Goal: Transaction & Acquisition: Book appointment/travel/reservation

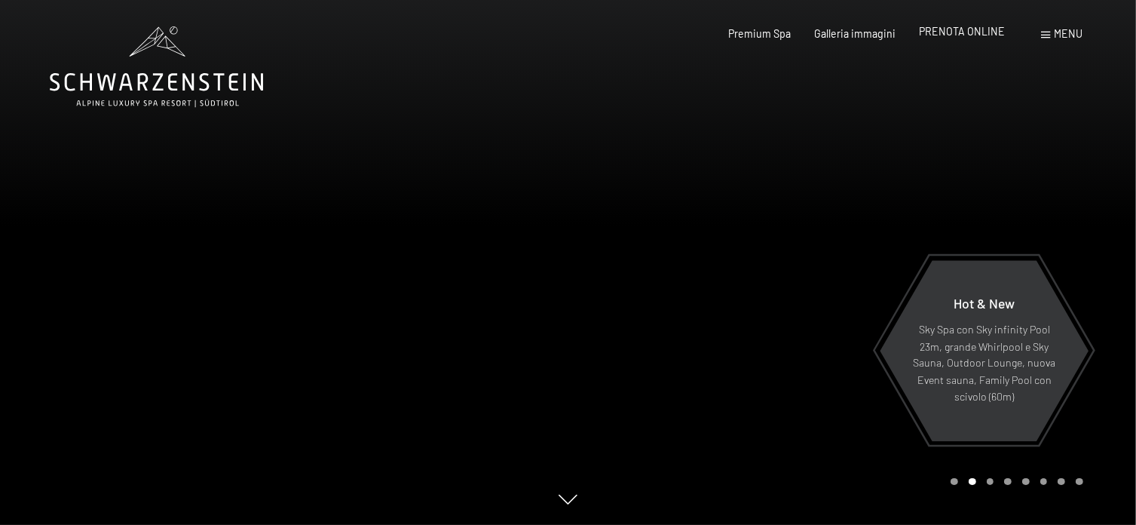
click at [972, 32] on span "PRENOTA ONLINE" at bounding box center [962, 31] width 86 height 13
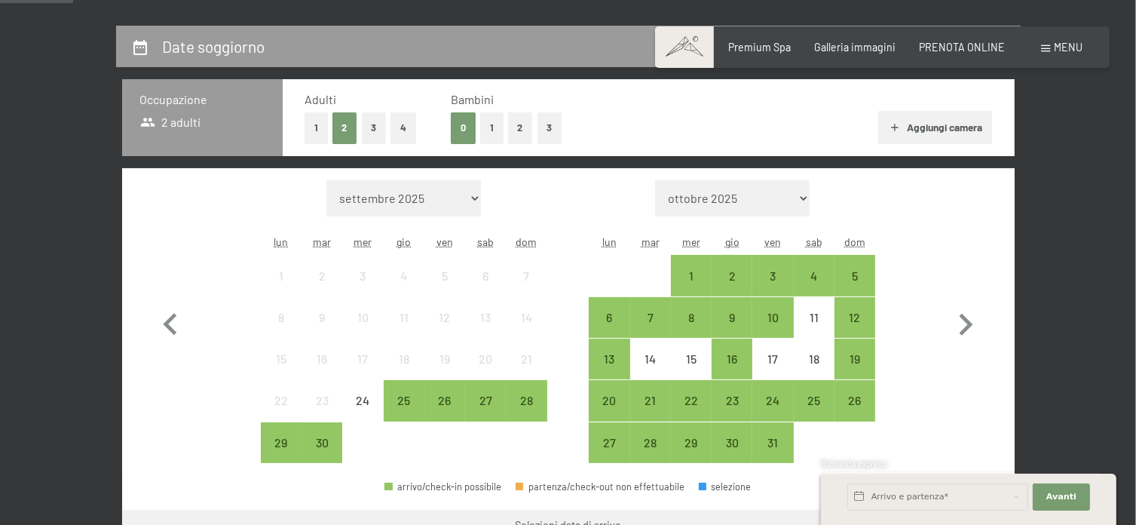
scroll to position [377, 0]
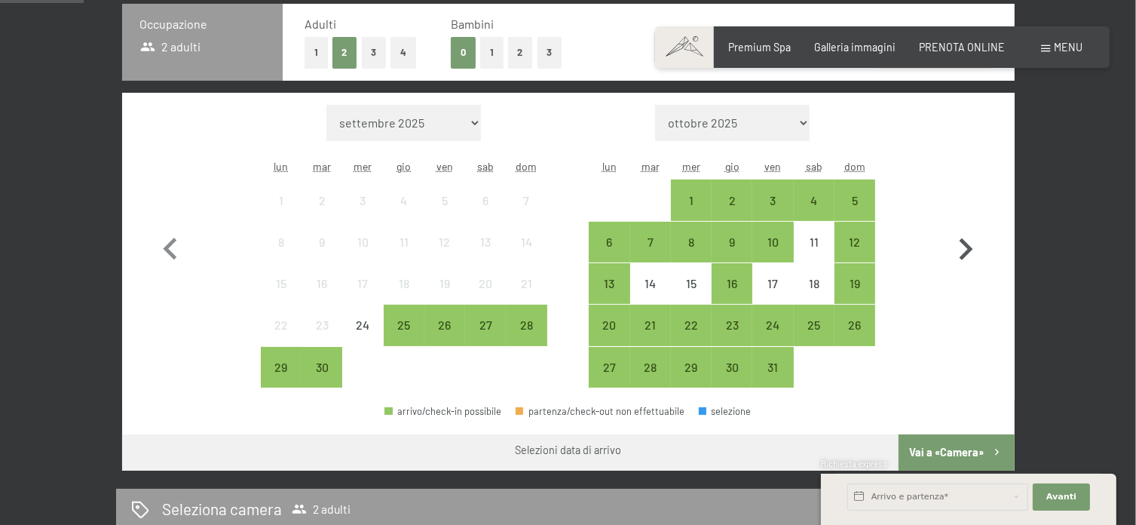
click at [966, 248] on icon "button" at bounding box center [966, 250] width 44 height 44
select select "[DATE]"
select select "2025-11-01"
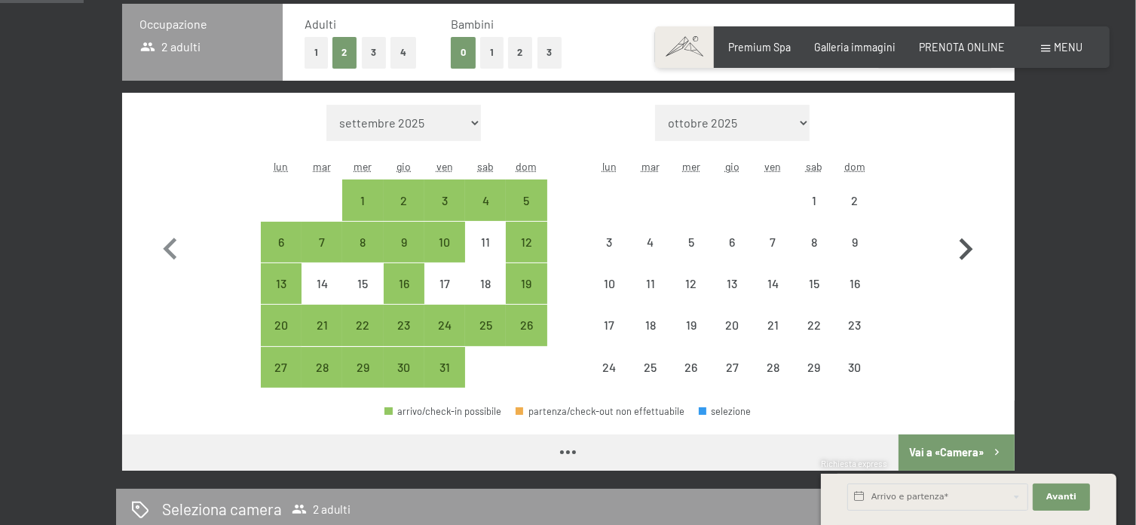
click at [966, 248] on icon "button" at bounding box center [966, 250] width 44 height 44
select select "2025-11-01"
select select "2025-12-01"
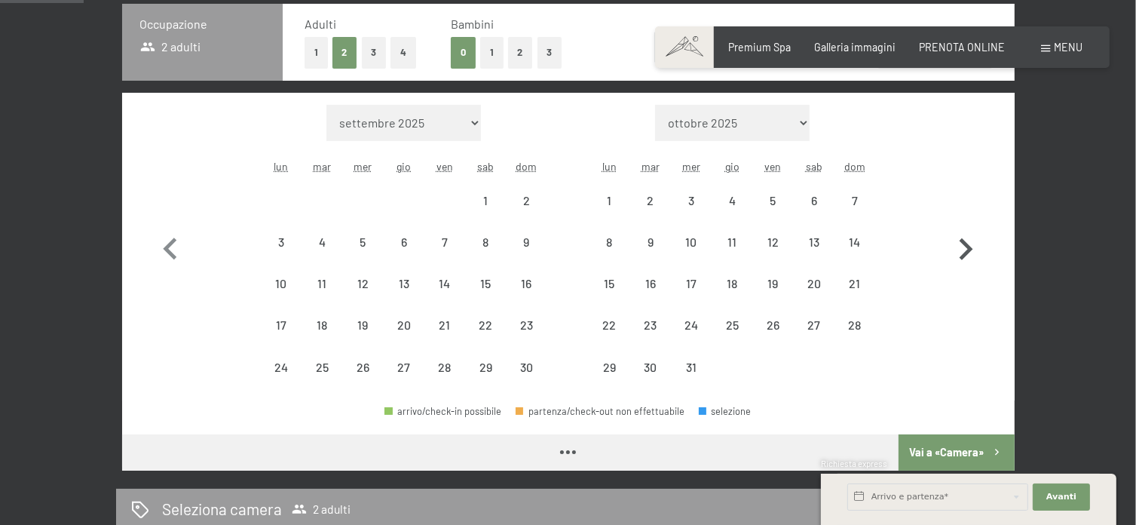
click at [966, 248] on icon "button" at bounding box center [966, 250] width 44 height 44
select select "2025-12-01"
select select "2026-01-01"
select select "2025-12-01"
select select "2026-01-01"
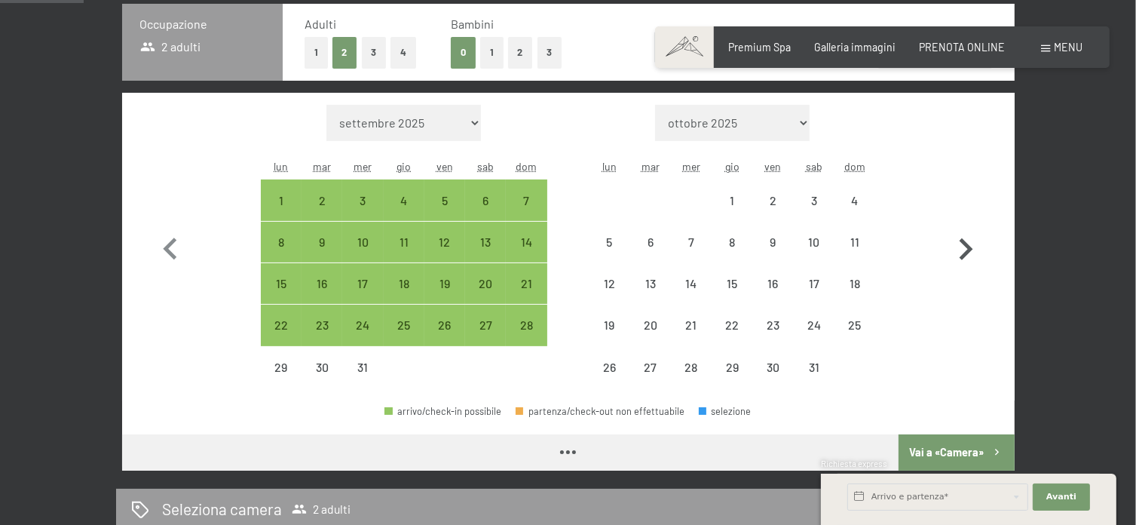
click at [966, 248] on icon "button" at bounding box center [966, 250] width 44 height 44
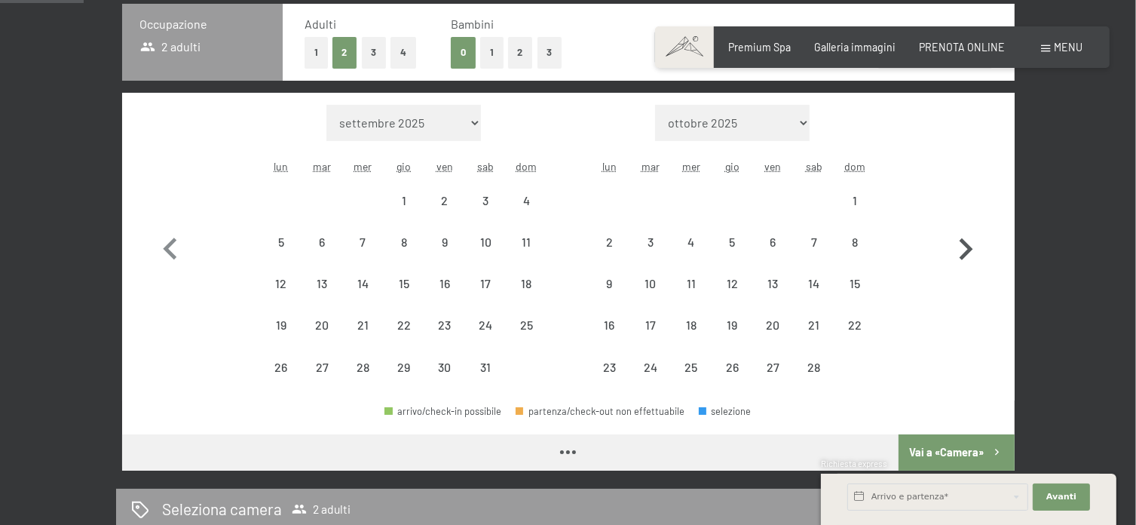
select select "2026-01-01"
select select "2026-02-01"
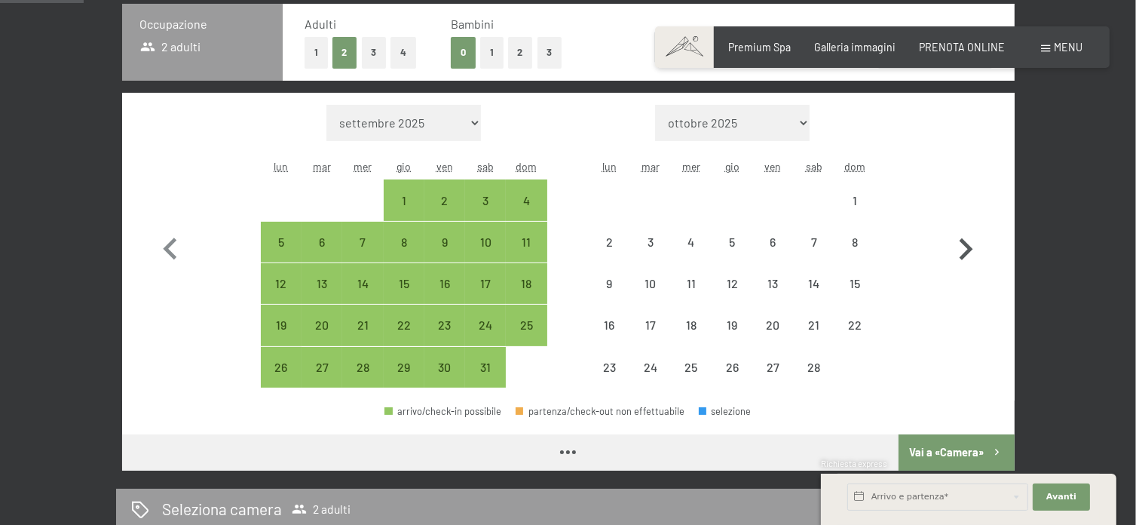
click at [966, 248] on icon "button" at bounding box center [966, 250] width 44 height 44
select select "2026-02-01"
select select "2026-03-01"
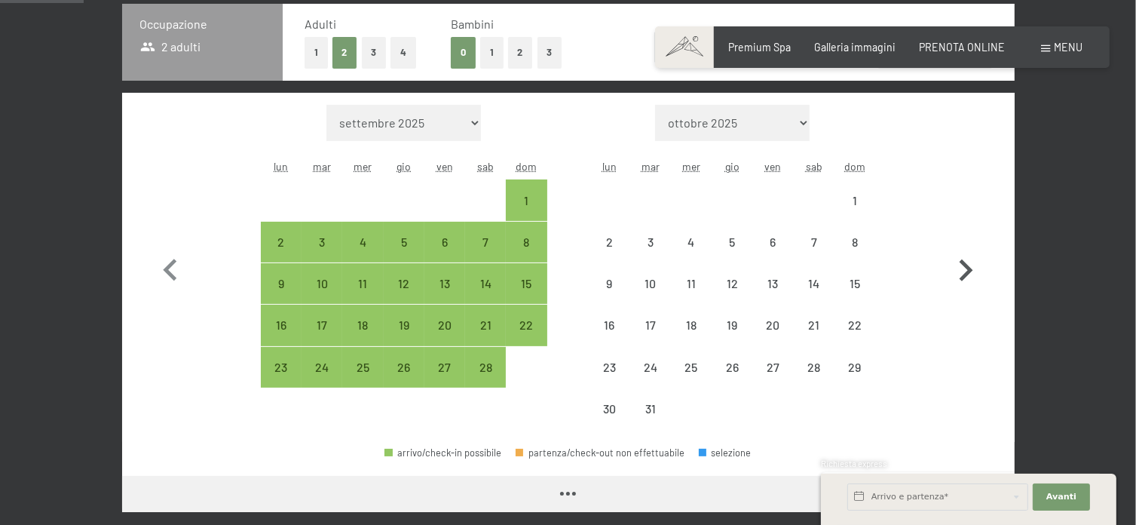
select select "2026-02-01"
select select "2026-03-01"
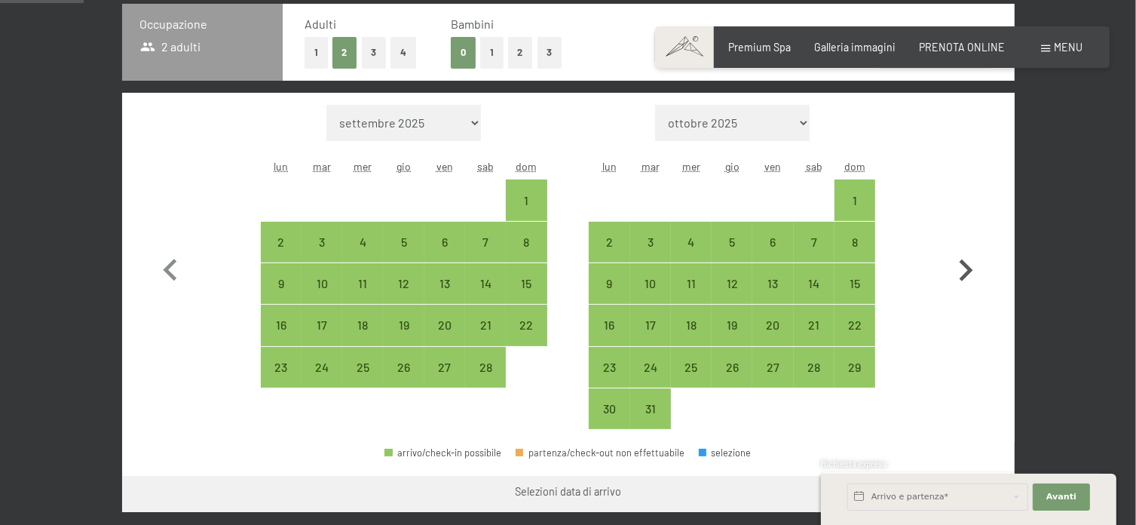
click at [966, 249] on icon "button" at bounding box center [966, 271] width 44 height 44
select select "2026-03-01"
select select "2026-04-01"
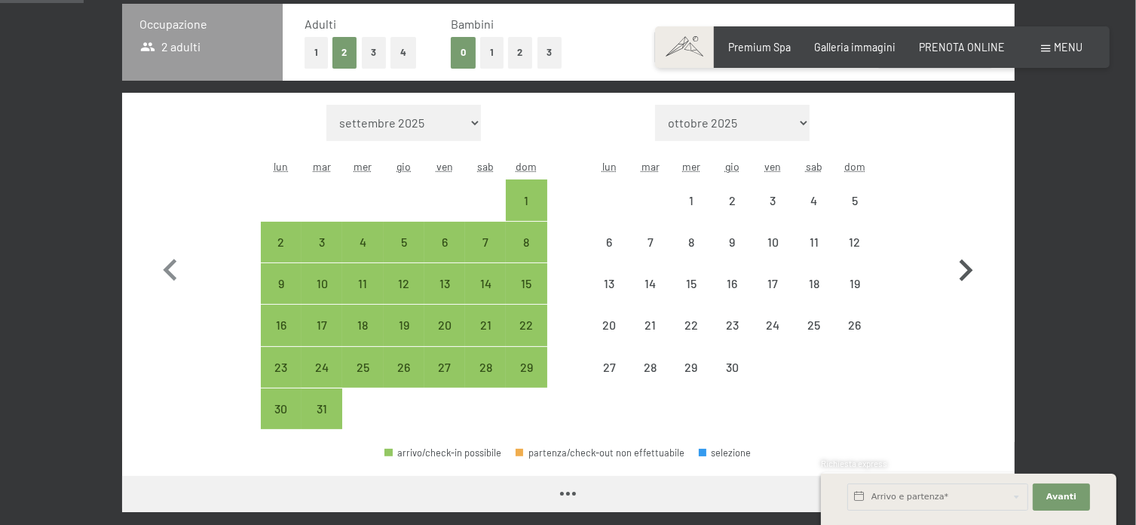
select select "2026-03-01"
select select "2026-04-01"
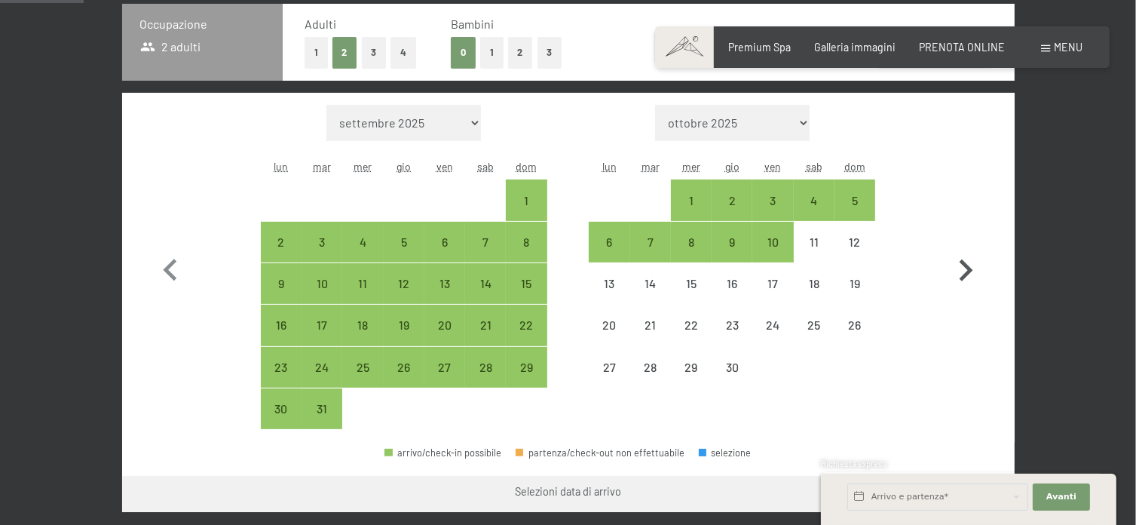
click at [966, 249] on icon "button" at bounding box center [966, 271] width 44 height 44
select select "2026-04-01"
select select "2026-05-01"
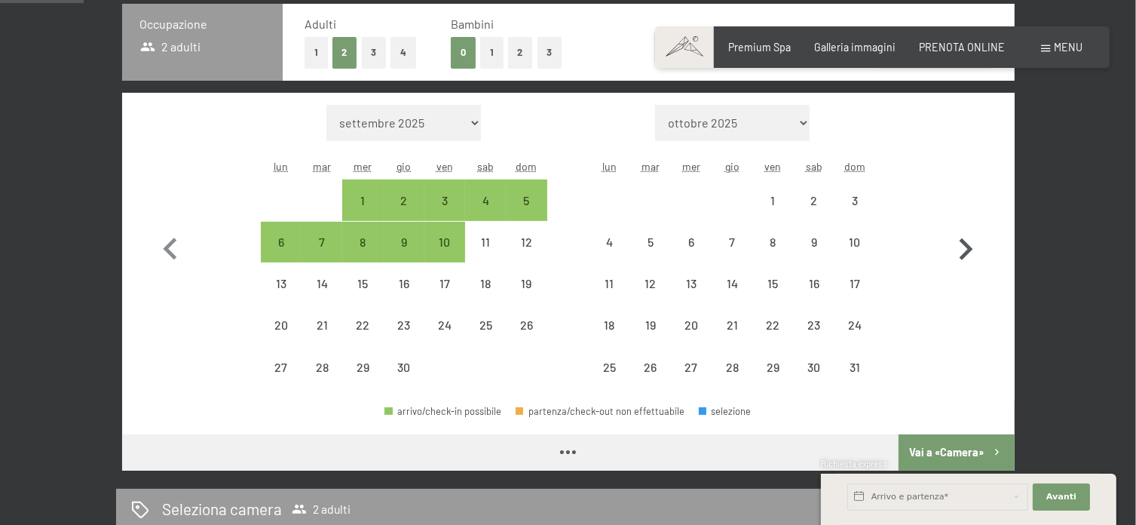
select select "2026-04-01"
select select "2026-05-01"
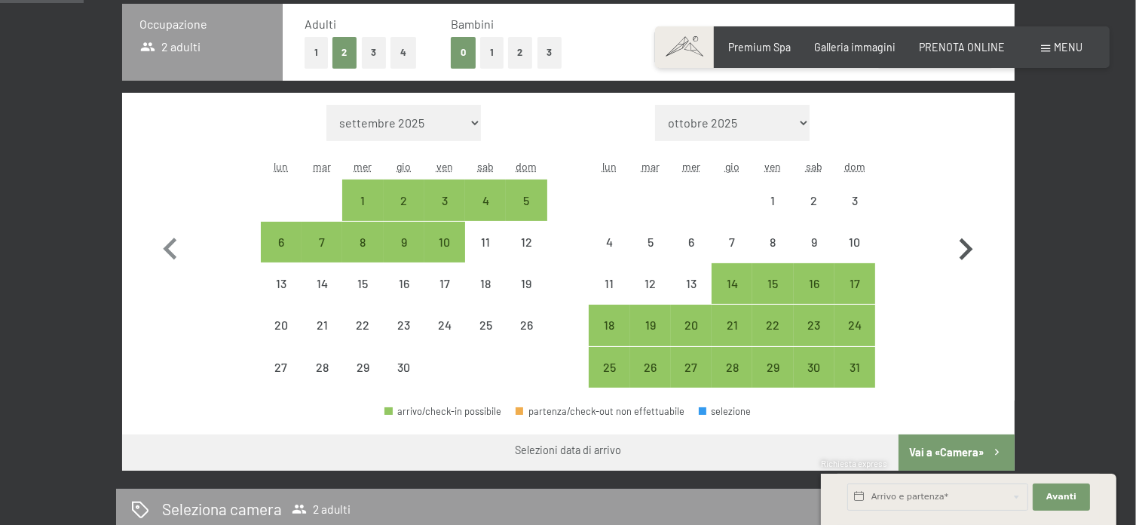
click at [966, 248] on icon "button" at bounding box center [966, 250] width 44 height 44
select select "2026-05-01"
select select "2026-06-01"
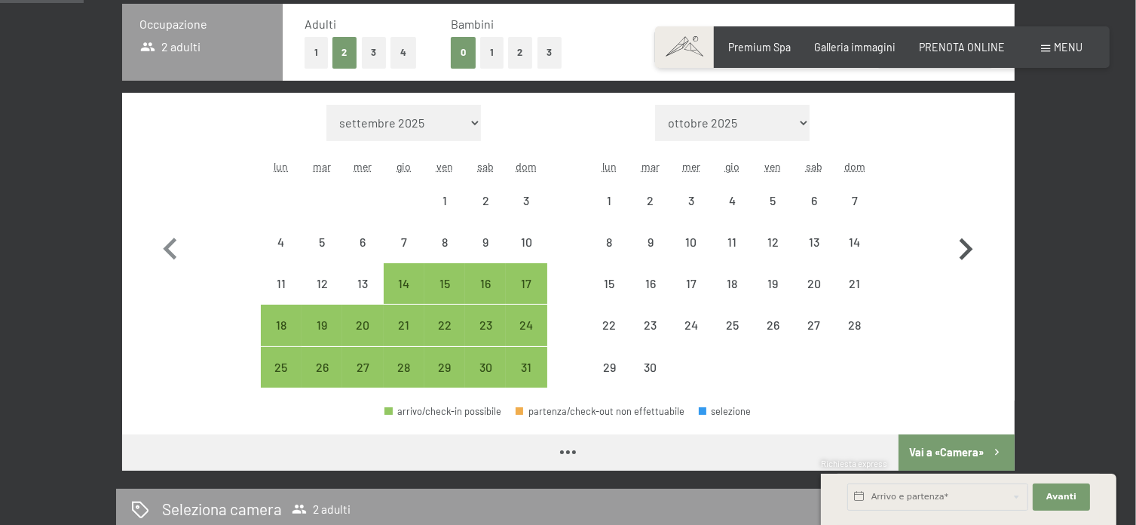
select select "2026-05-01"
select select "2026-06-01"
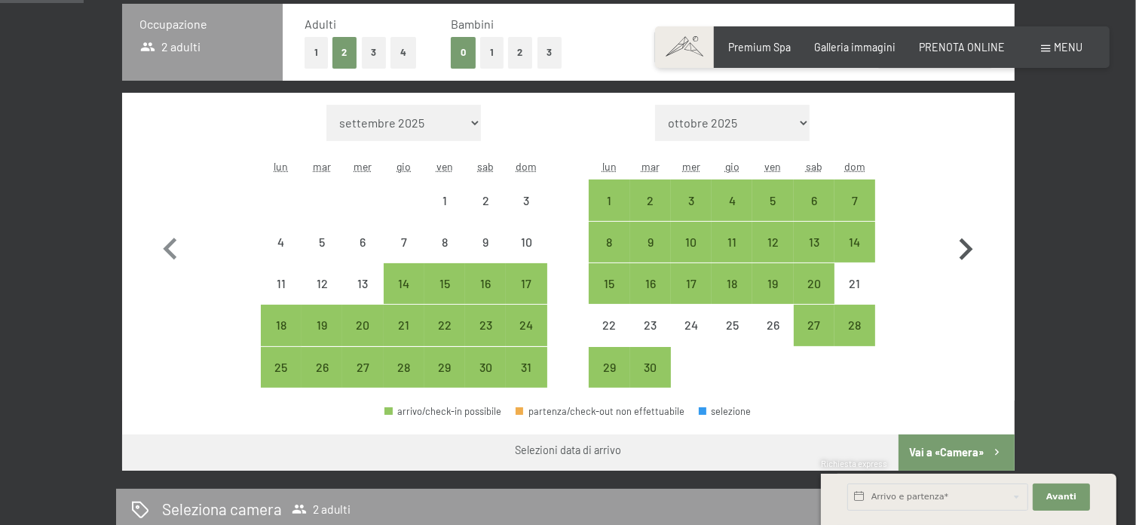
click at [966, 248] on icon "button" at bounding box center [966, 250] width 44 height 44
select select "2026-06-01"
select select "2026-07-01"
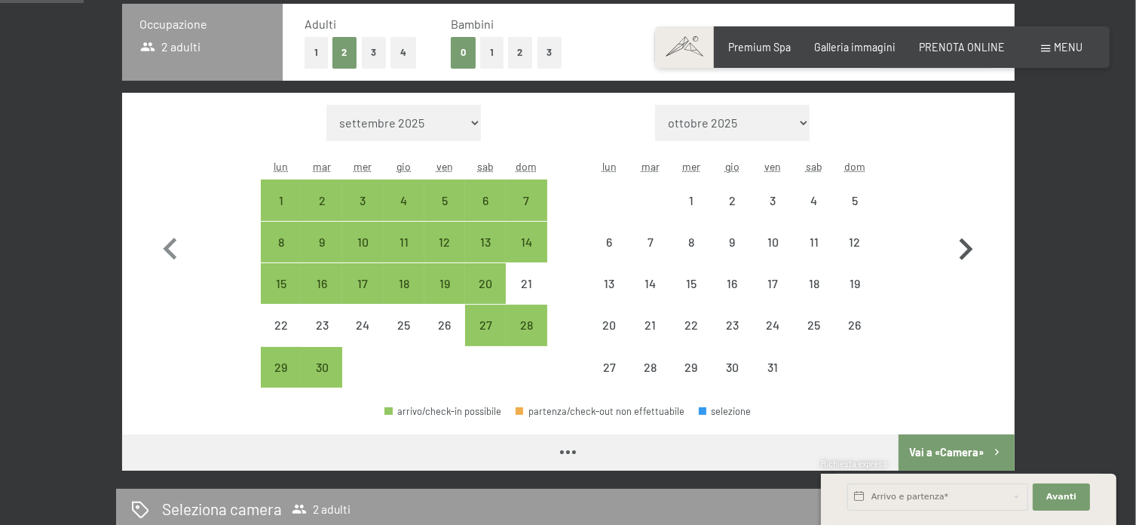
select select "2026-06-01"
select select "2026-07-01"
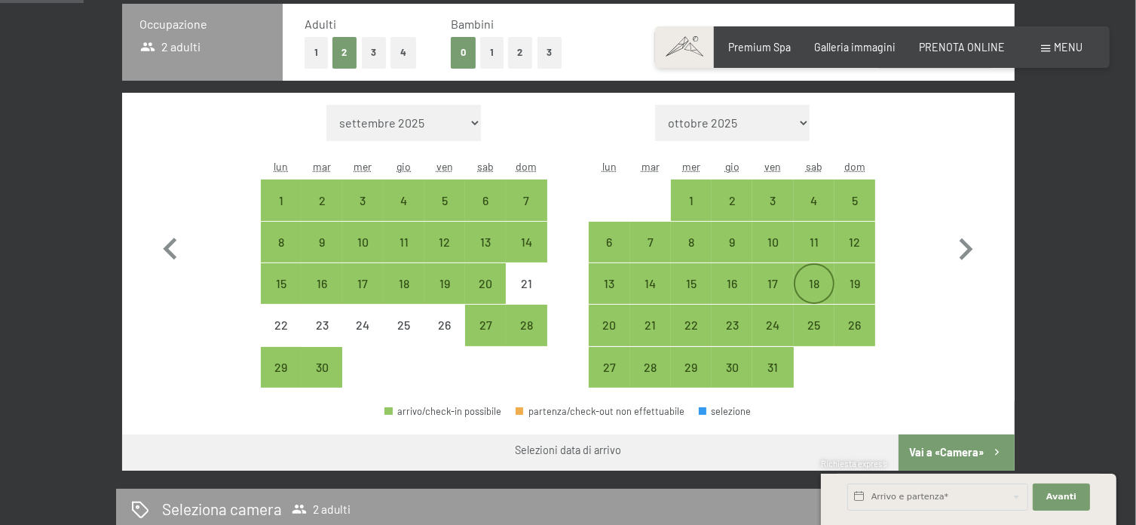
click at [825, 282] on div "18" at bounding box center [814, 296] width 38 height 38
select select "2026-06-01"
select select "2026-07-01"
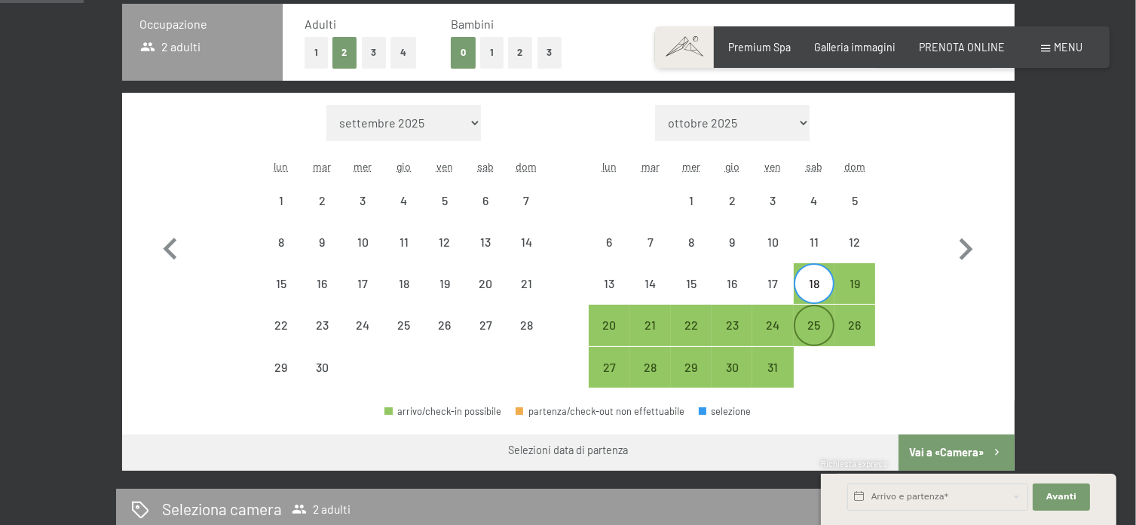
click at [812, 319] on div "25" at bounding box center [814, 338] width 38 height 38
select select "2026-06-01"
select select "2026-07-01"
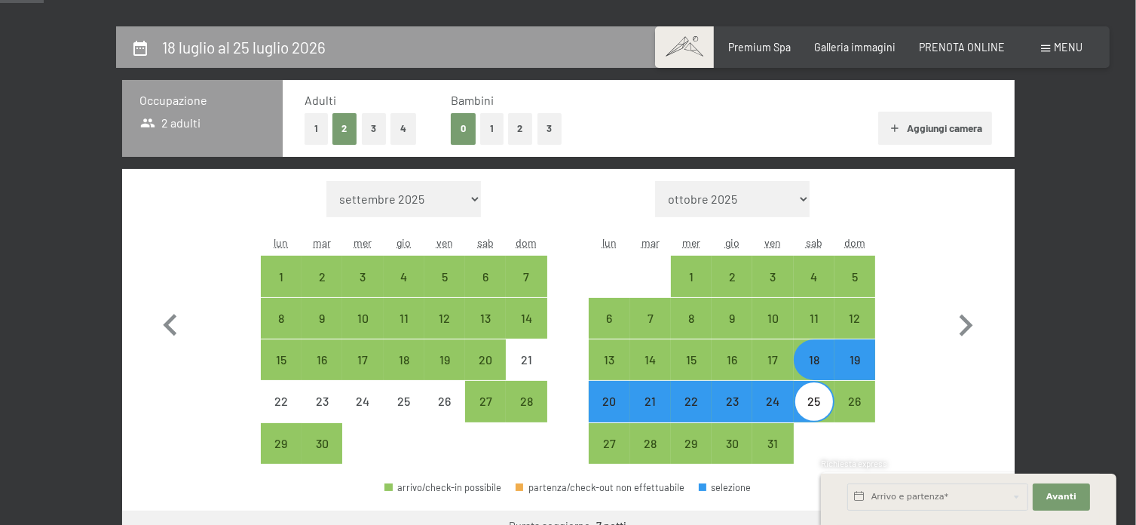
scroll to position [151, 0]
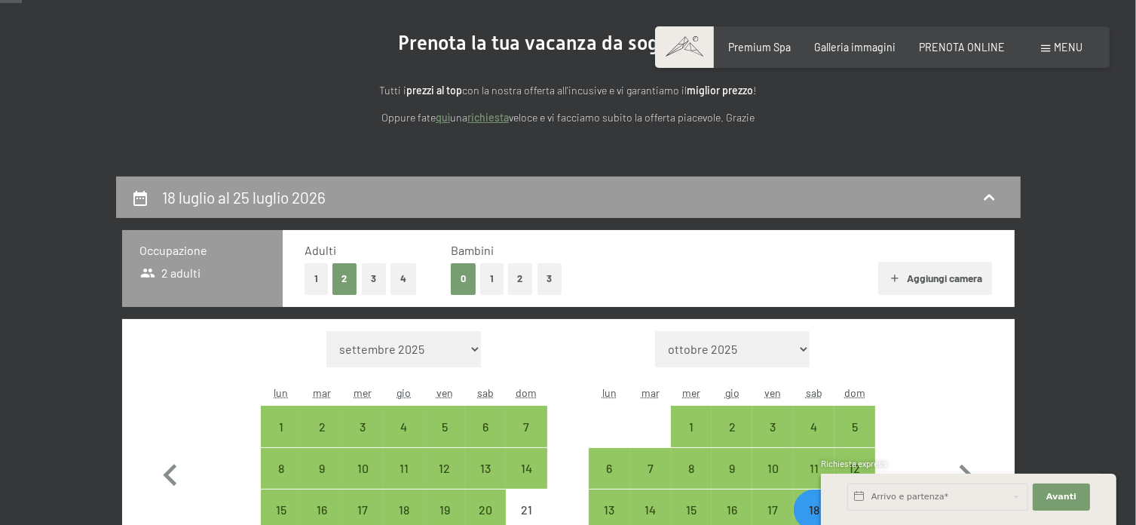
click at [495, 280] on button "1" at bounding box center [491, 278] width 23 height 31
select select "2026-06-01"
select select "2026-07-01"
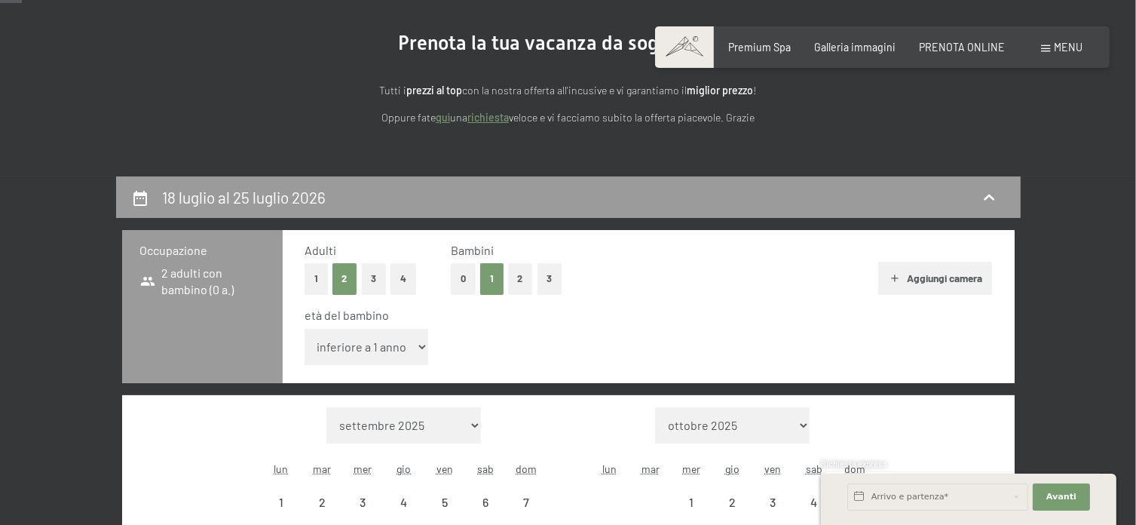
select select "2026-06-01"
select select "2026-07-01"
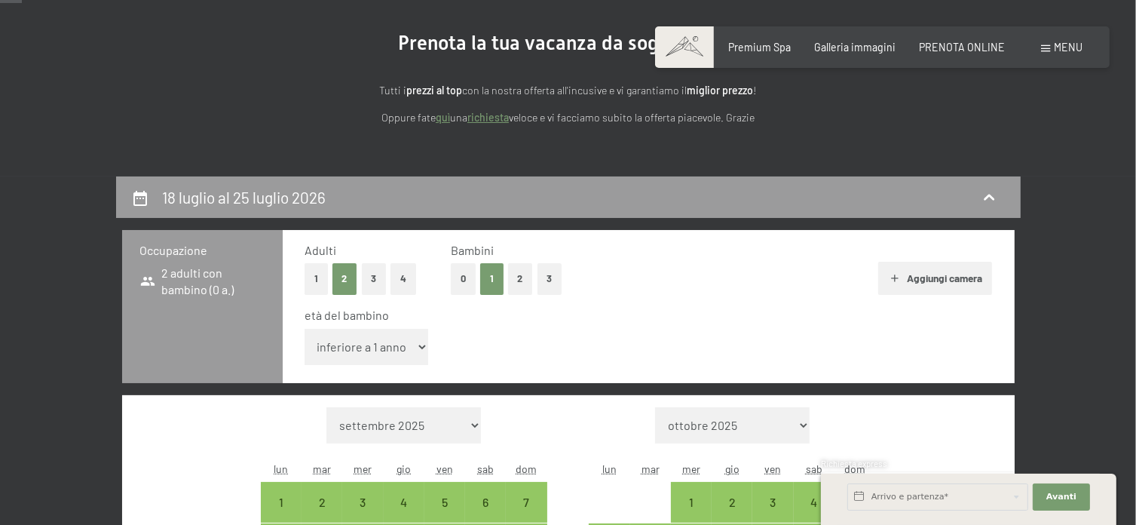
click at [415, 343] on select "inferiore a 1 anno 1 anno 2 anni 3 anni 4 anni 5 anni 6 anni 7 anni 8 anni 9 an…" at bounding box center [367, 347] width 124 height 36
select select "7"
click at [305, 329] on select "inferiore a 1 anno 1 anno 2 anni 3 anni 4 anni 5 anni 6 anni 7 anni 8 anni 9 an…" at bounding box center [367, 347] width 124 height 36
select select "2026-06-01"
select select "2026-07-01"
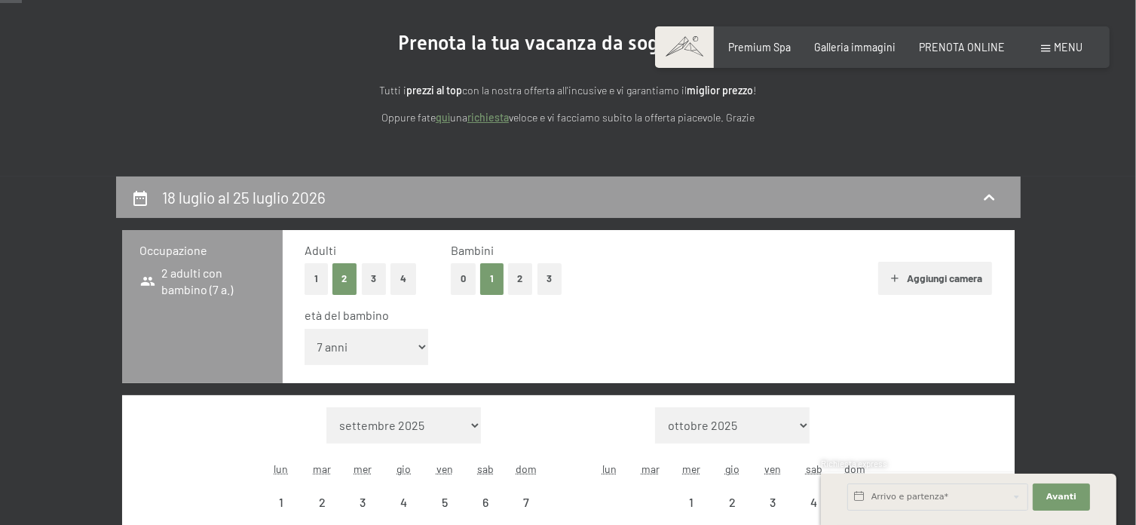
click at [601, 340] on div "età del bambino inferiore a 1 anno 1 anno 2 anni 3 anni 4 anni 5 anni 6 anni 7 …" at bounding box center [649, 339] width 688 height 64
select select "2026-06-01"
select select "2026-07-01"
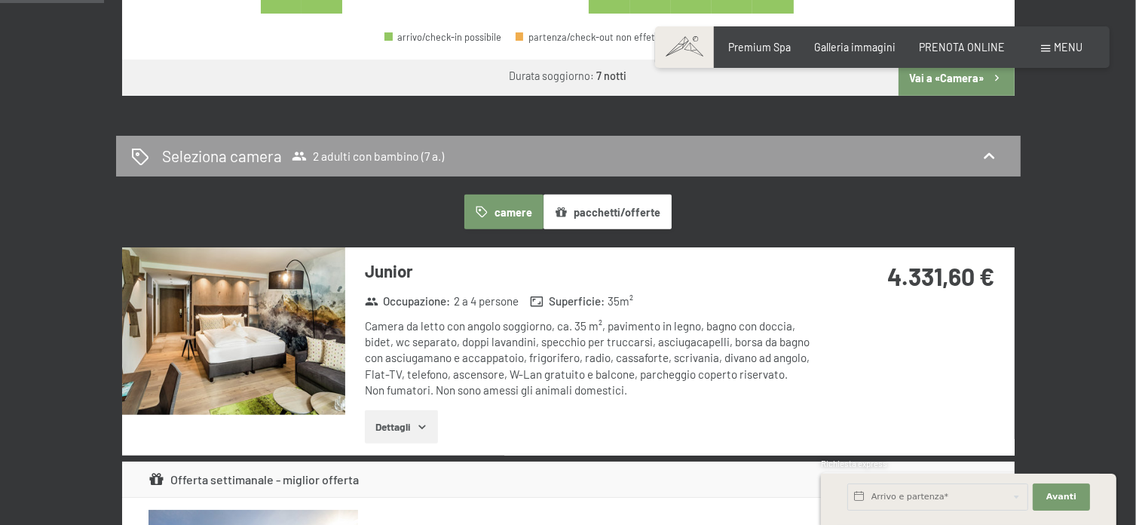
scroll to position [829, 0]
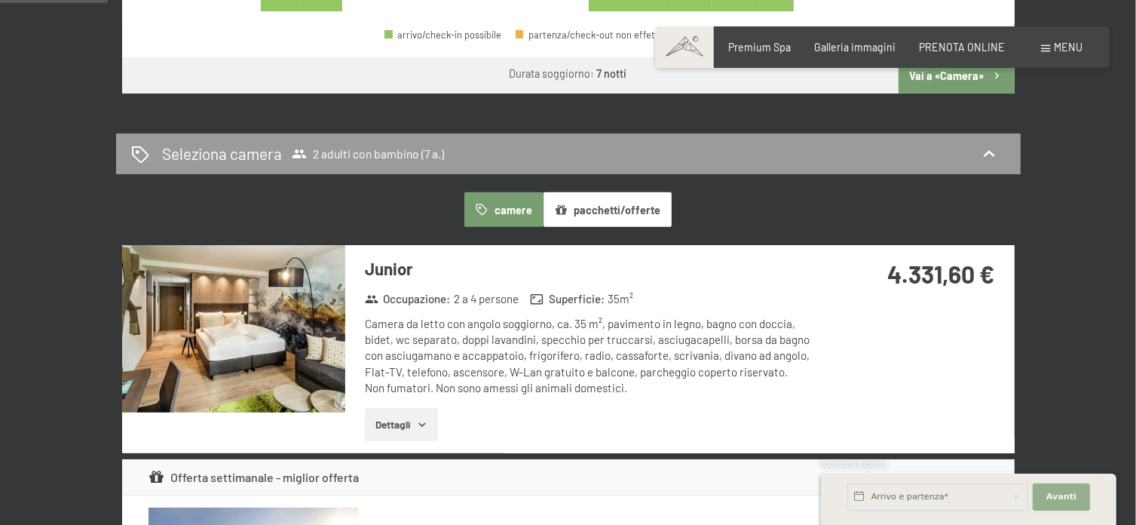
click at [1051, 494] on span "Avanti" at bounding box center [1061, 497] width 30 height 12
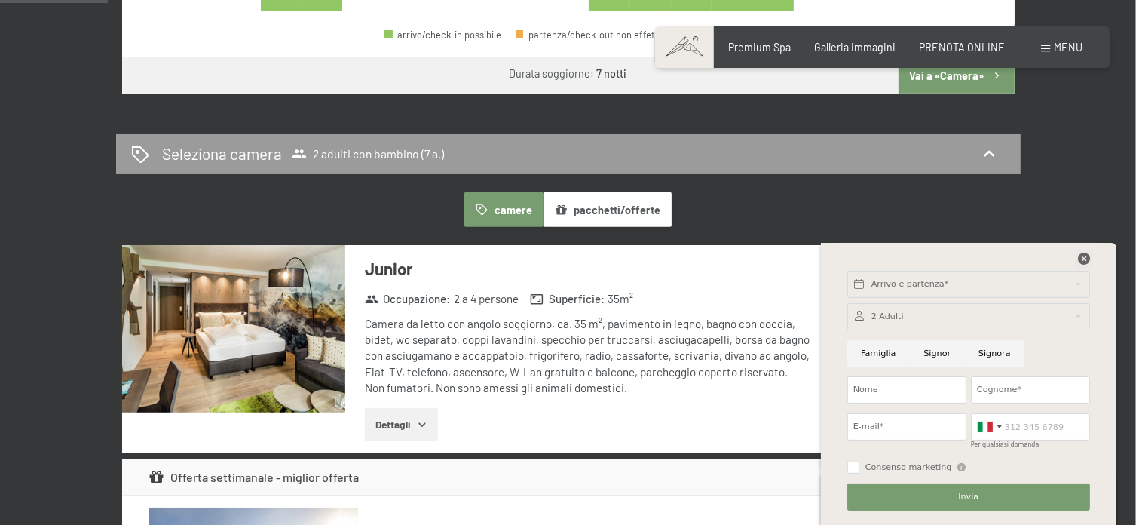
click at [1082, 259] on icon at bounding box center [1084, 259] width 12 height 12
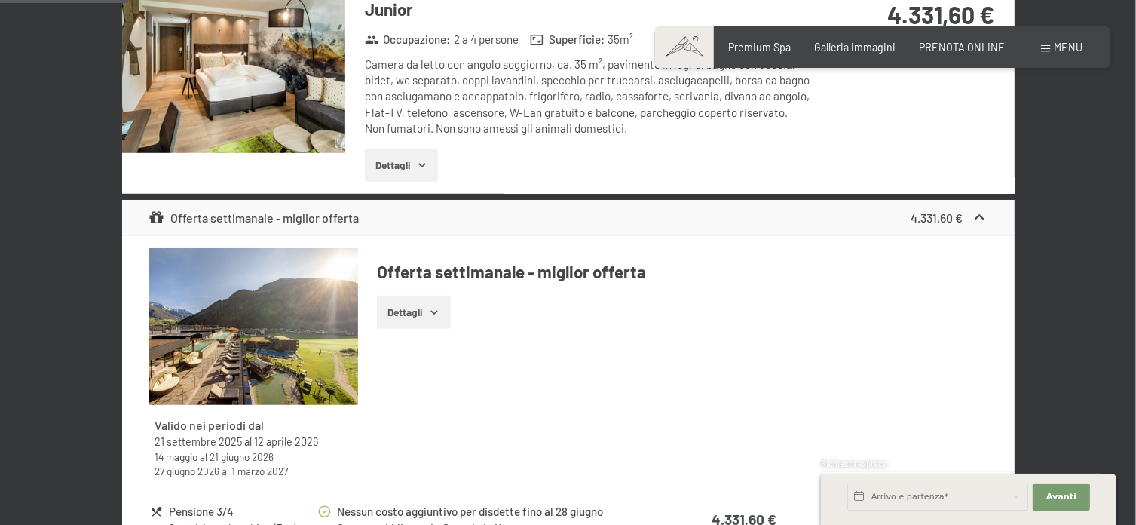
scroll to position [980, 0]
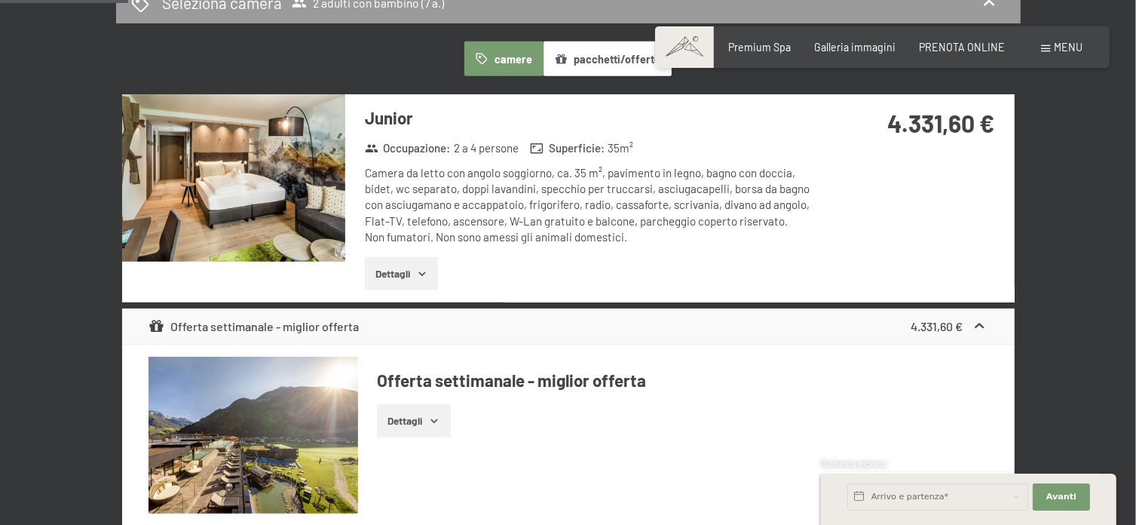
click at [398, 277] on button "Dettagli" at bounding box center [401, 273] width 73 height 33
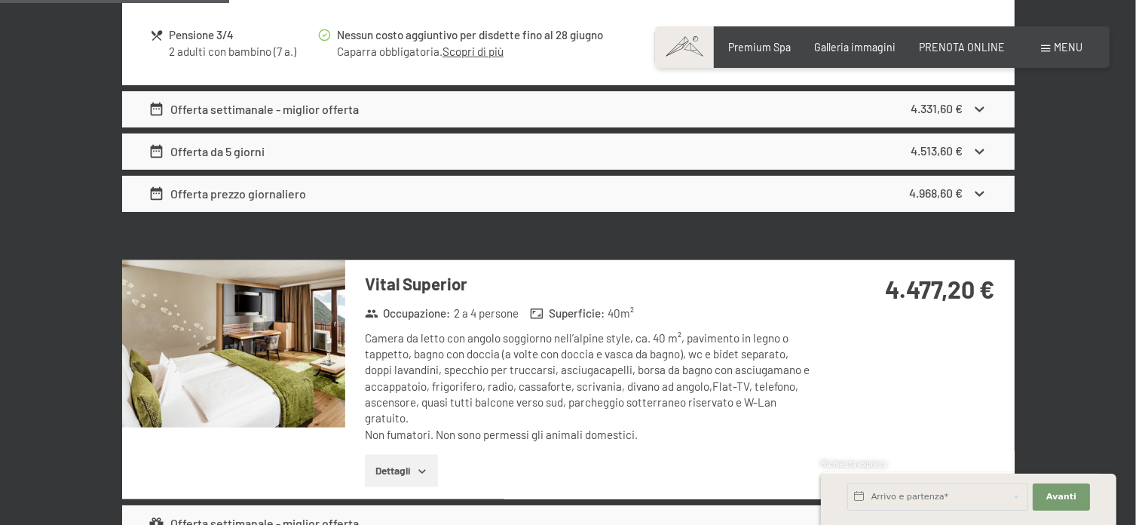
scroll to position [1809, 0]
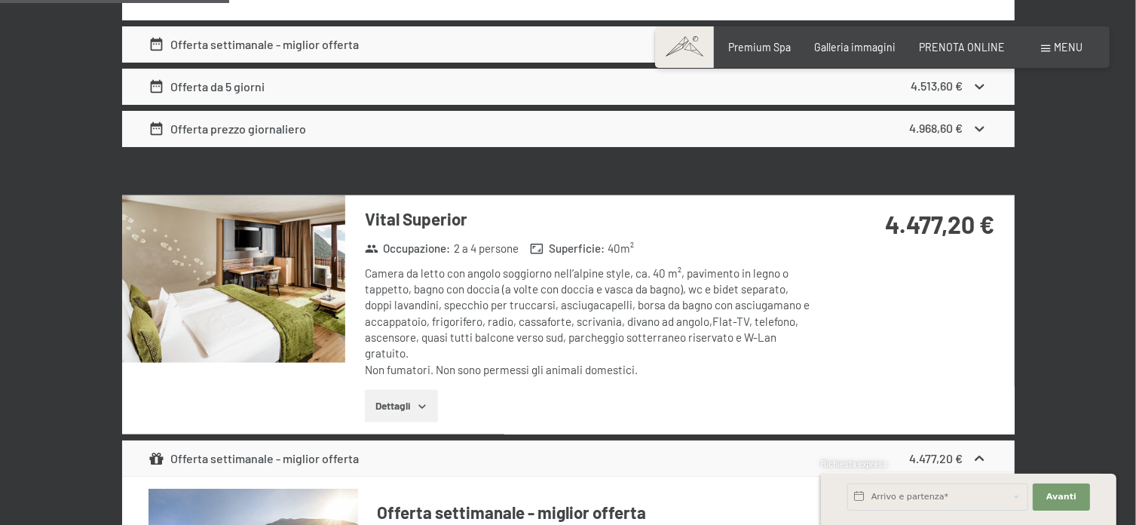
click at [412, 401] on button "Dettagli" at bounding box center [401, 406] width 73 height 33
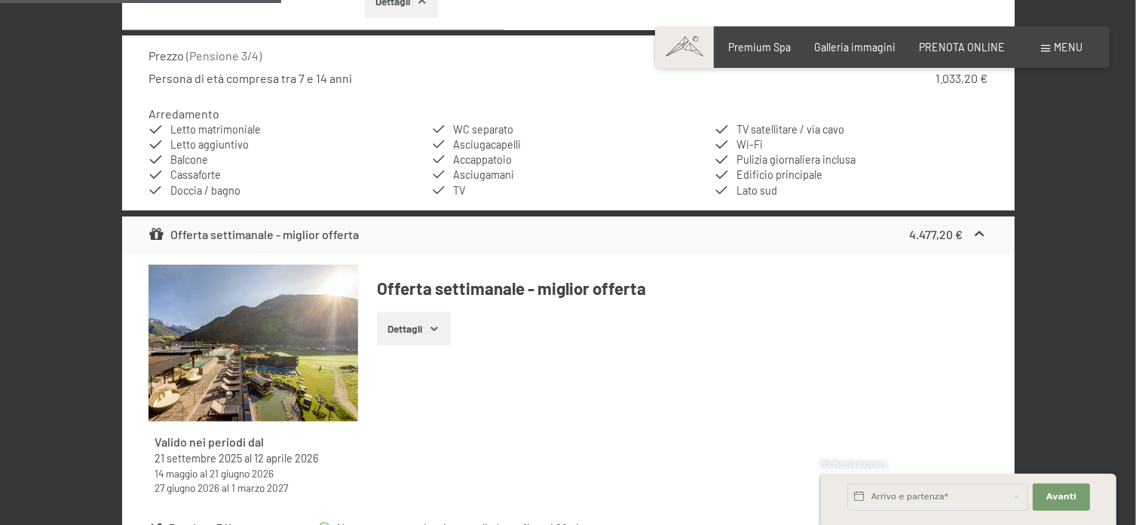
scroll to position [2412, 0]
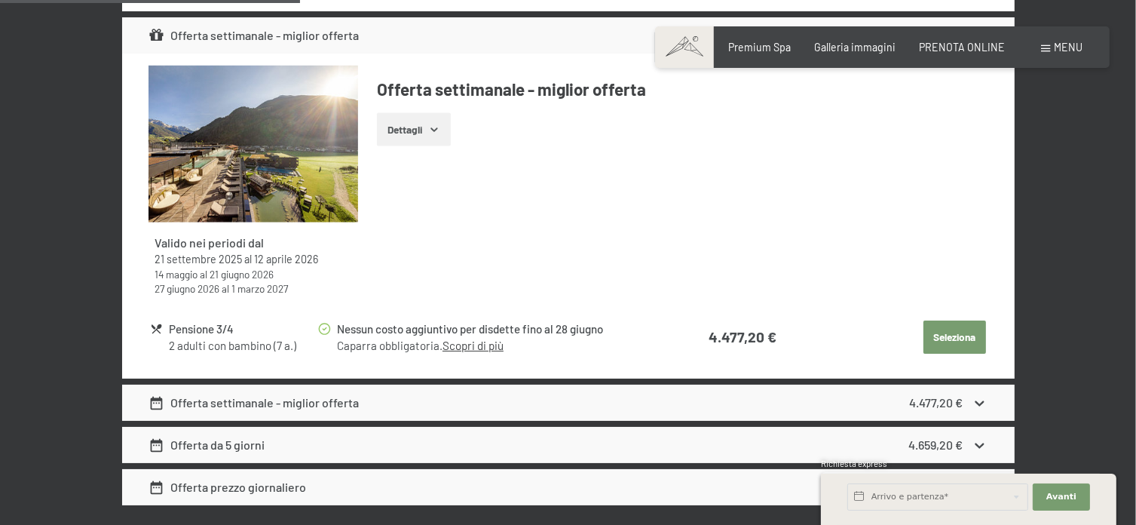
click at [968, 336] on button "Seleziona" at bounding box center [954, 336] width 63 height 33
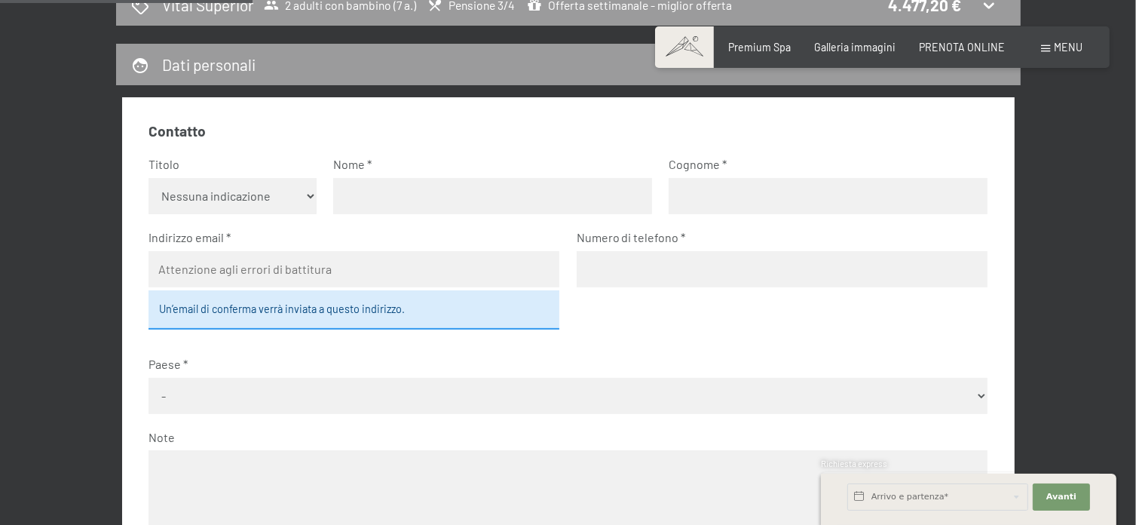
scroll to position [176, 0]
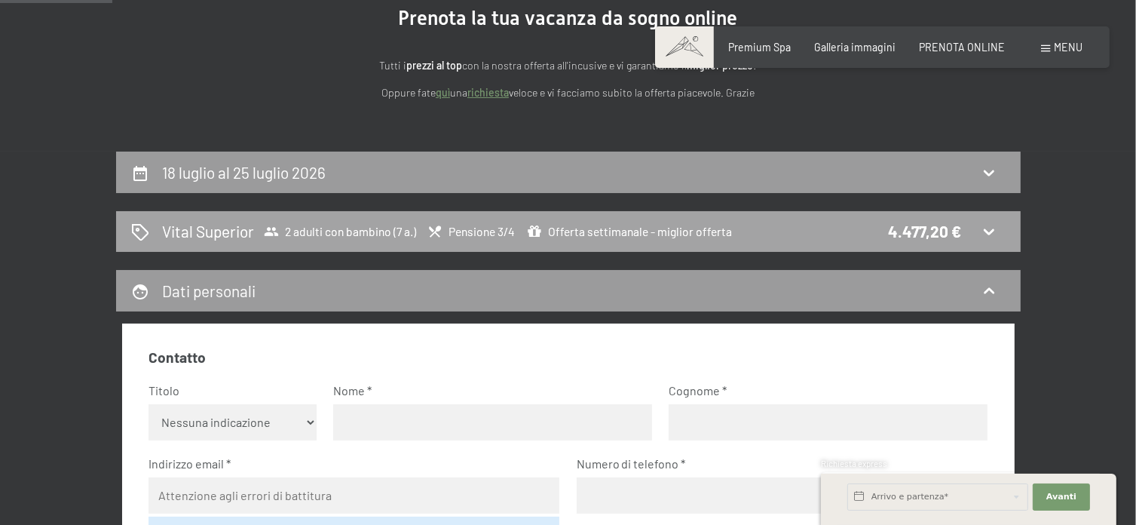
click at [504, 232] on span "Pensione 3/4" at bounding box center [470, 231] width 87 height 15
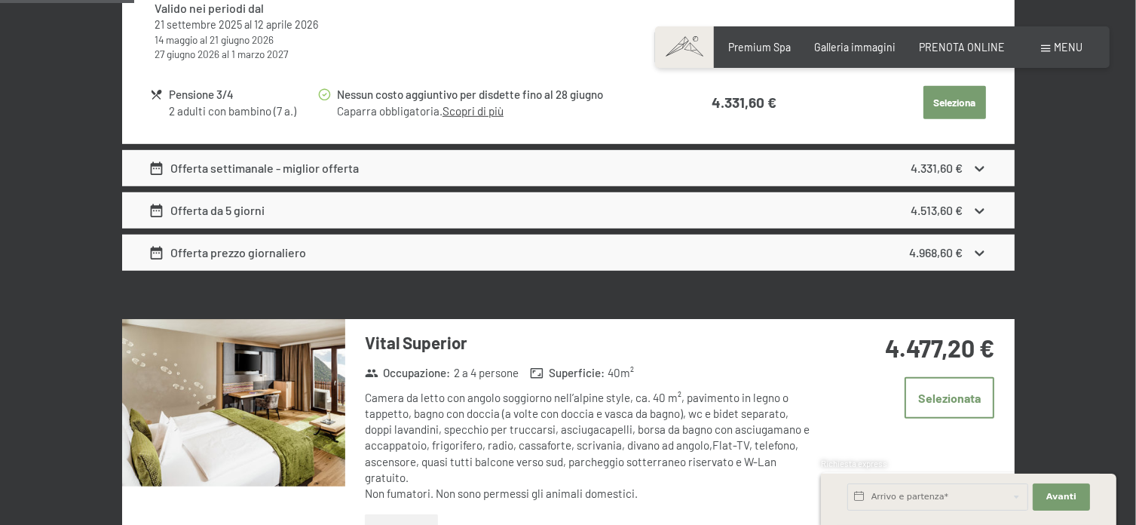
scroll to position [1080, 0]
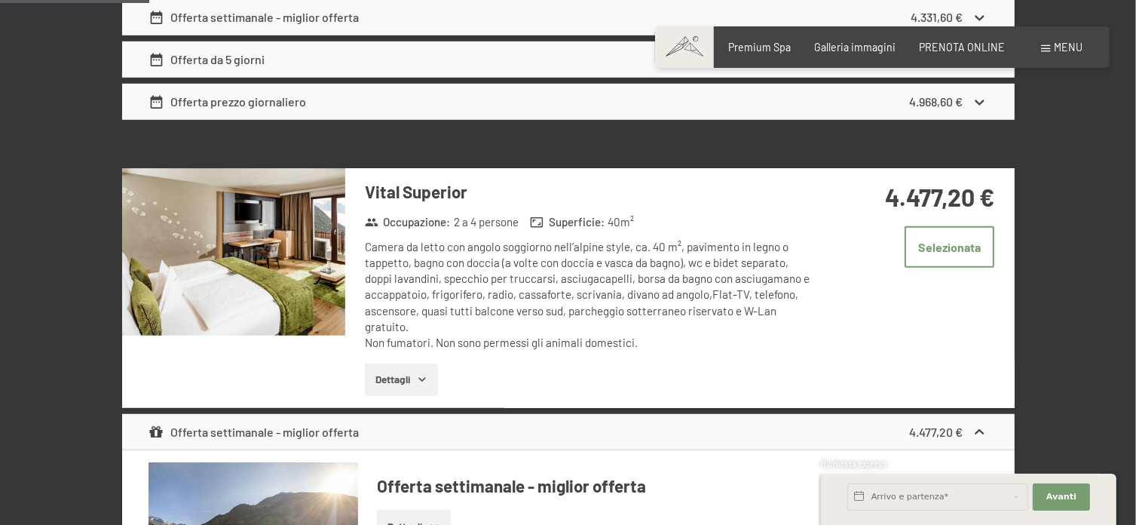
click at [413, 379] on button "Dettagli" at bounding box center [401, 379] width 73 height 33
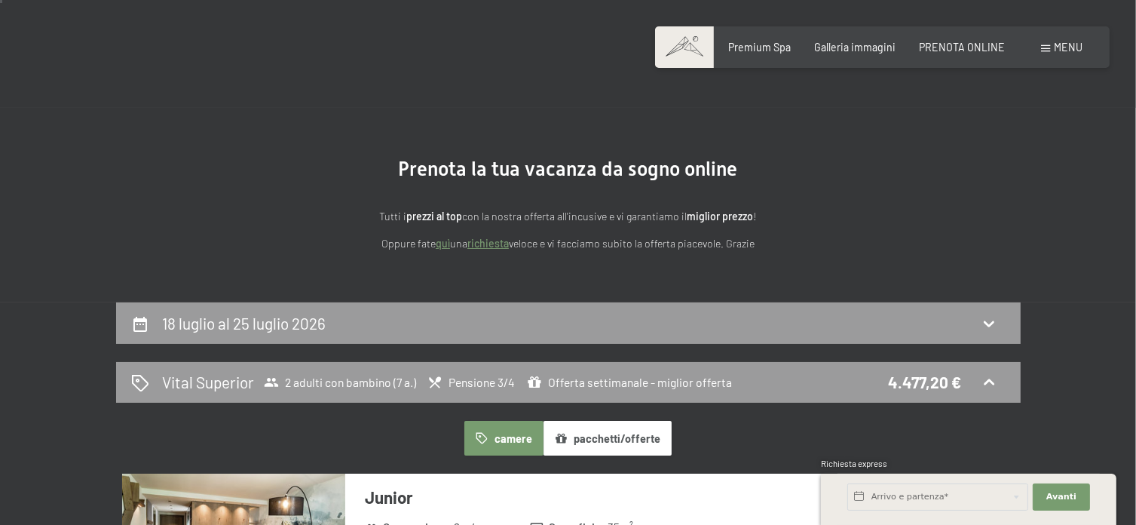
scroll to position [0, 0]
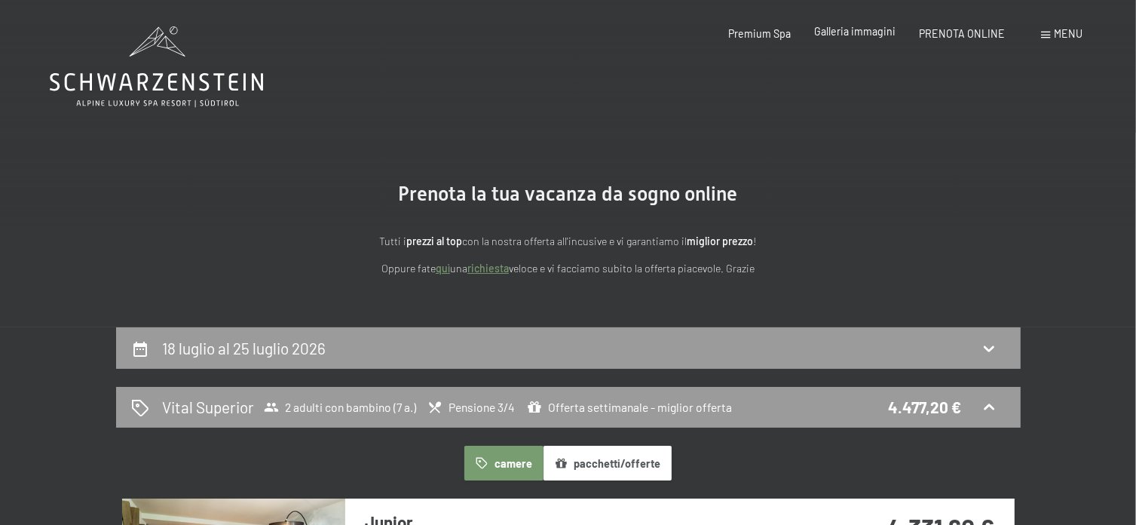
click at [882, 37] on span "Galleria immagini" at bounding box center [854, 31] width 81 height 13
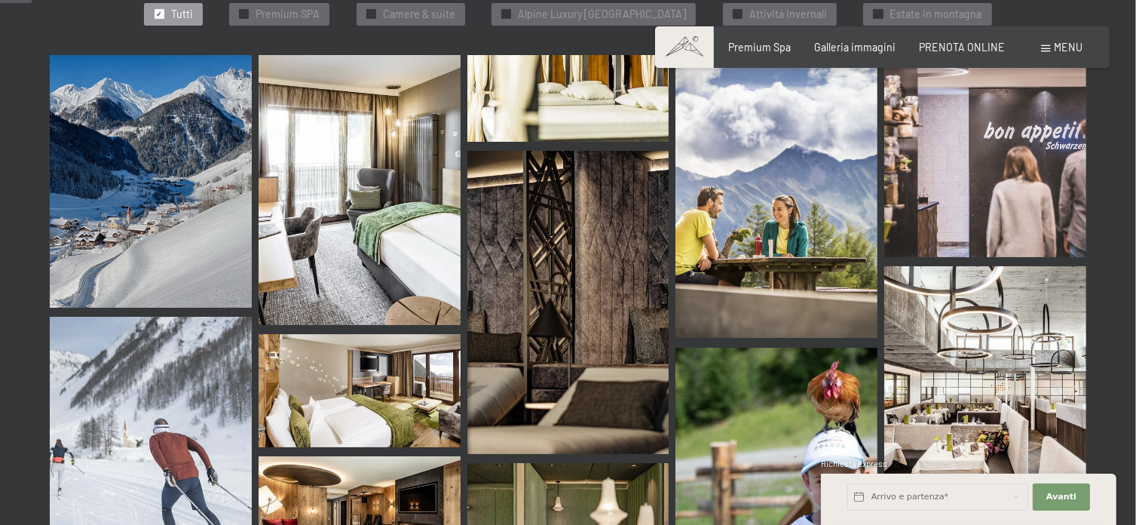
scroll to position [452, 0]
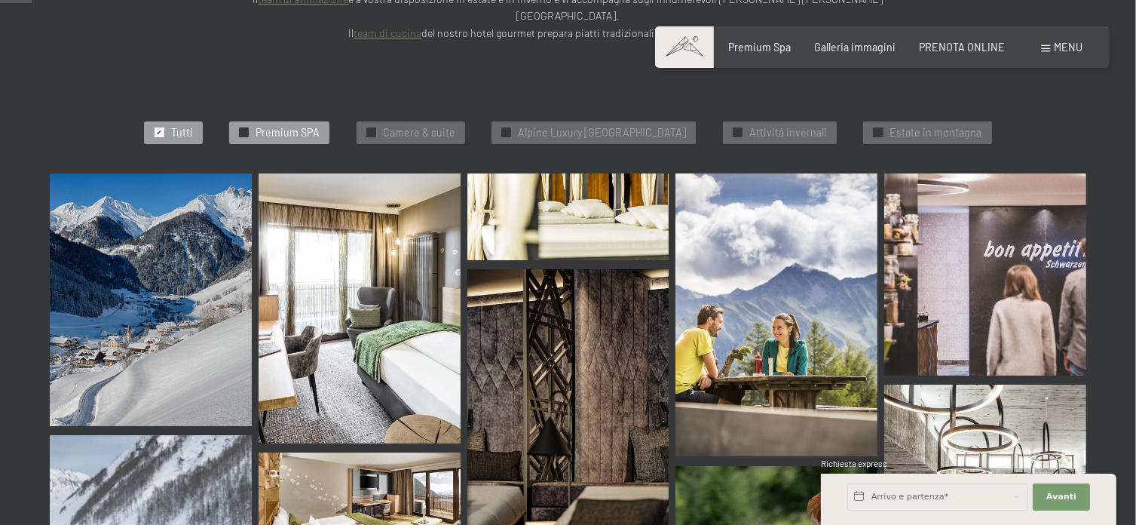
click at [274, 125] on span "Premium SPA" at bounding box center [288, 132] width 64 height 15
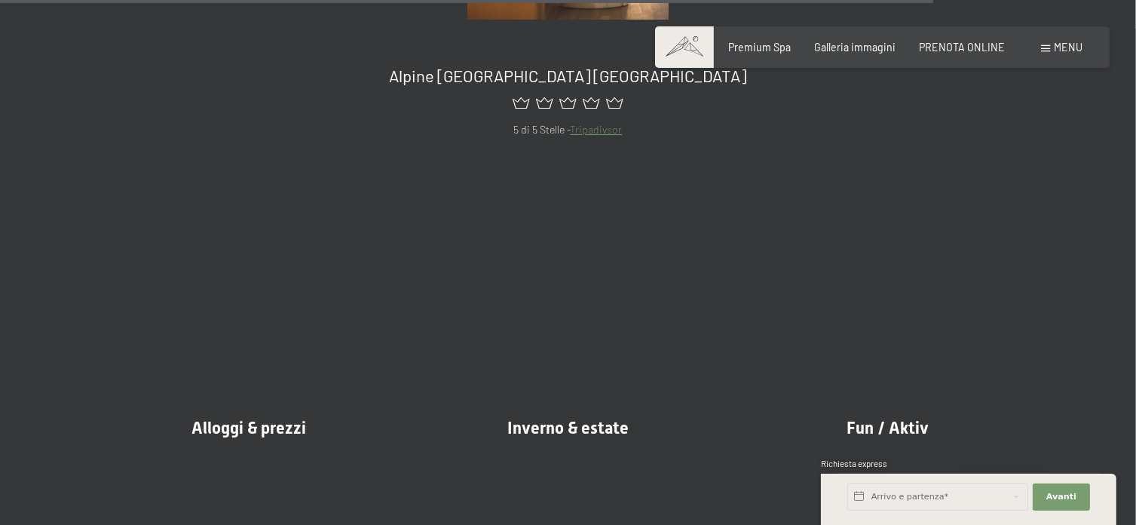
scroll to position [2198, 0]
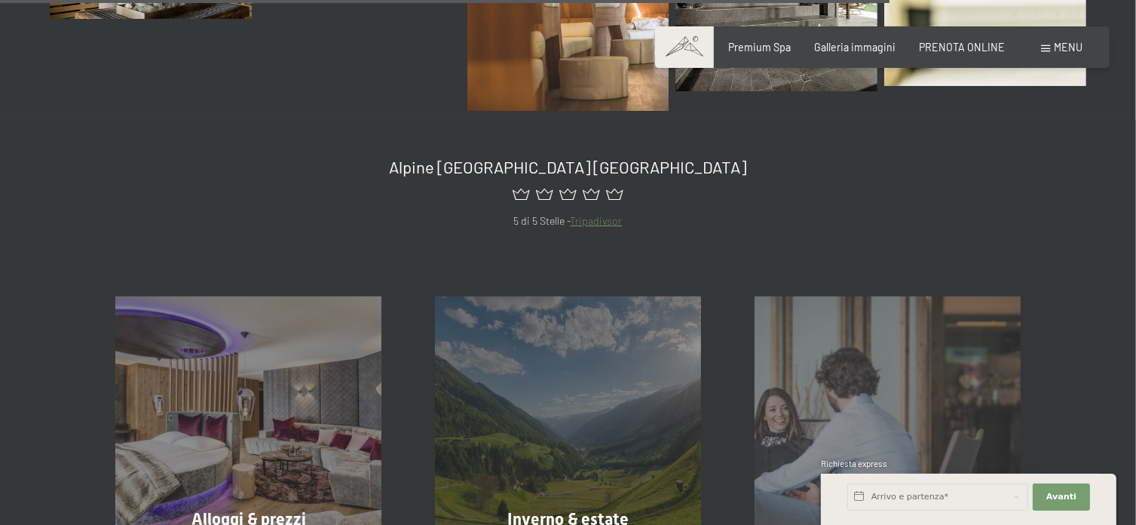
click at [598, 214] on link "Tripadivsor" at bounding box center [597, 220] width 52 height 13
click at [1058, 45] on span "Menu" at bounding box center [1069, 47] width 29 height 13
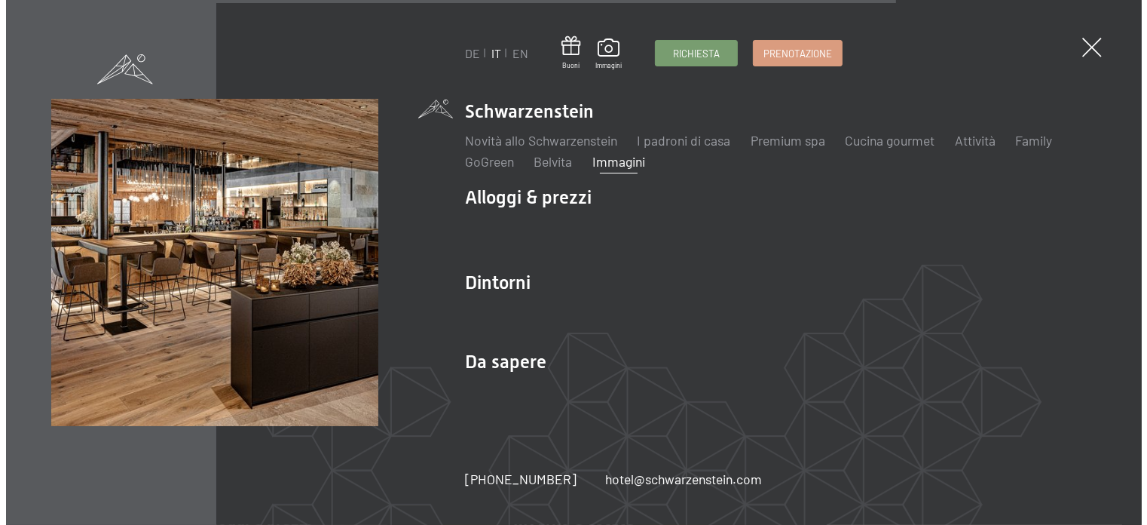
scroll to position [2214, 0]
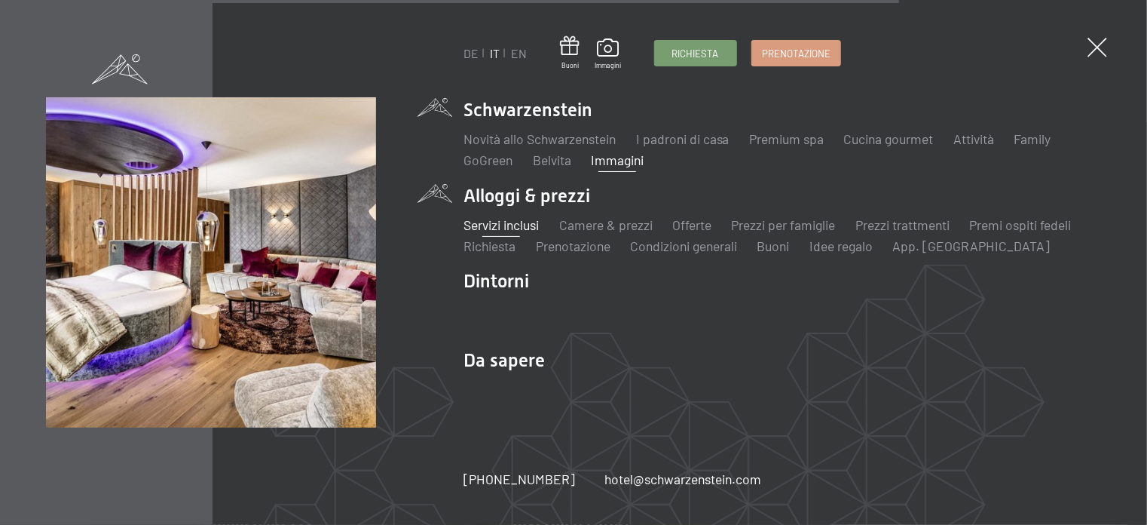
click at [516, 222] on link "Servizi inclusi" at bounding box center [501, 224] width 75 height 17
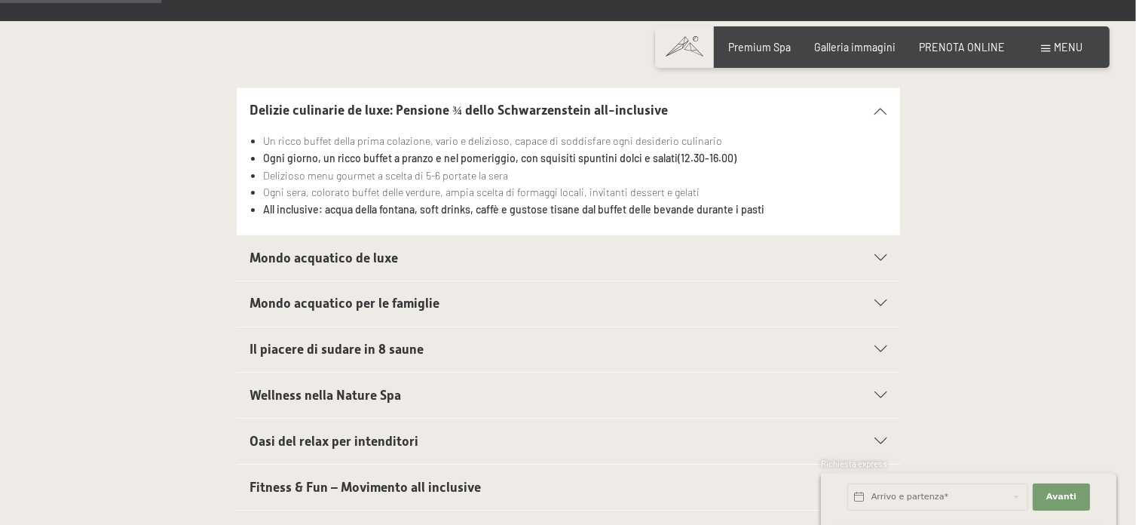
scroll to position [452, 0]
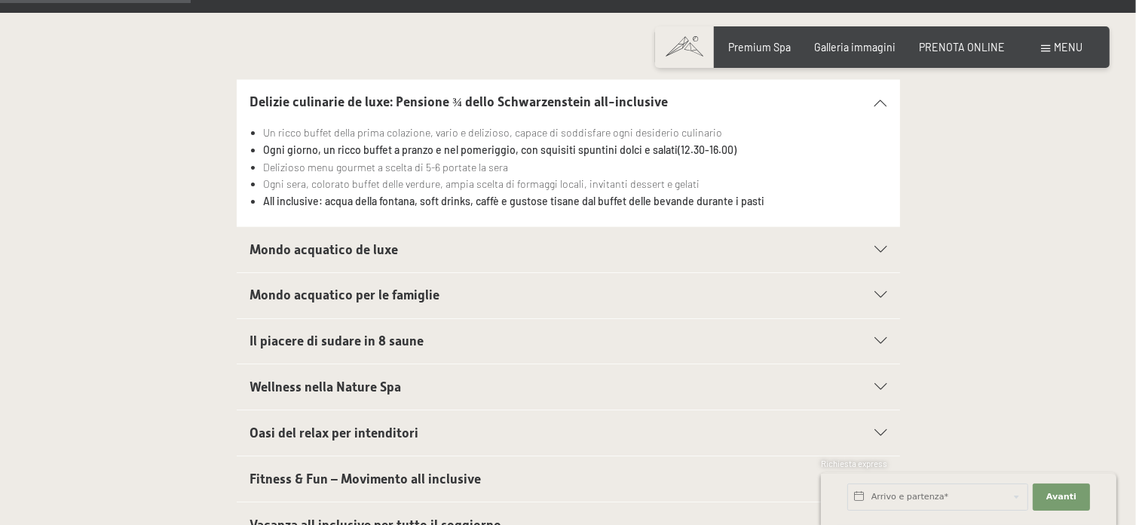
click at [873, 244] on div "Mondo acquatico de luxe" at bounding box center [567, 249] width 637 height 45
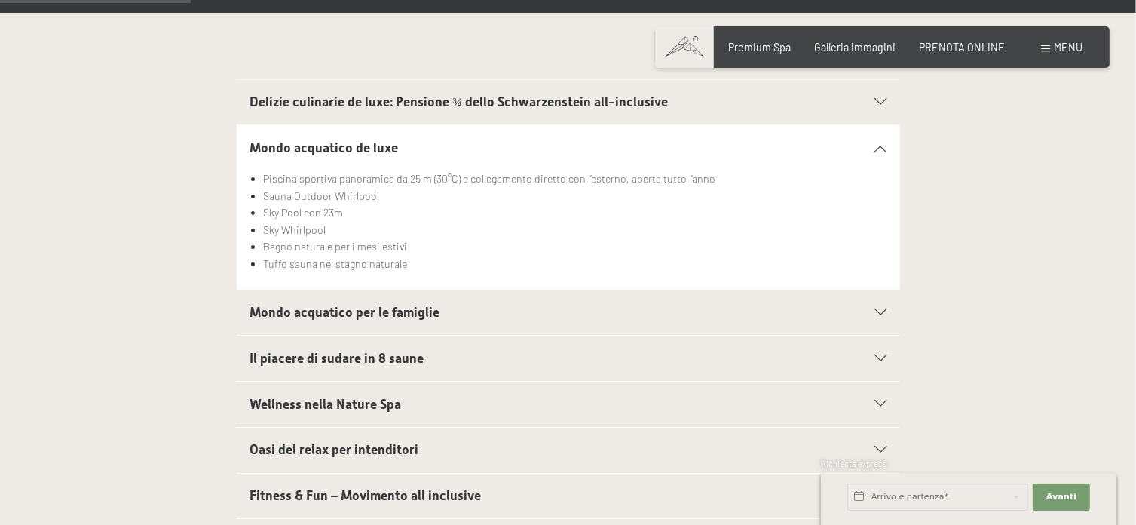
click at [874, 310] on icon at bounding box center [880, 312] width 12 height 7
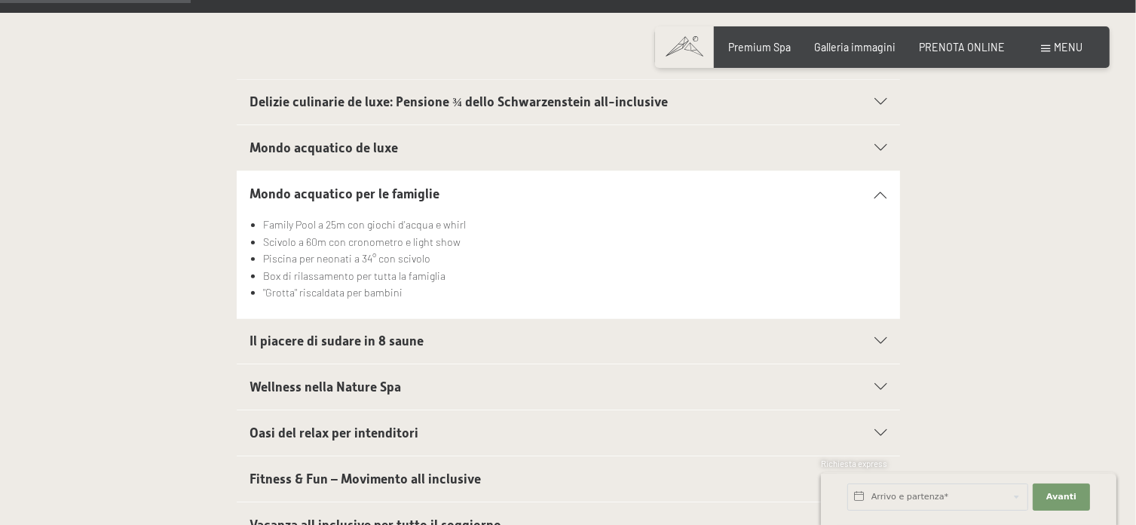
click at [884, 342] on icon at bounding box center [880, 341] width 12 height 7
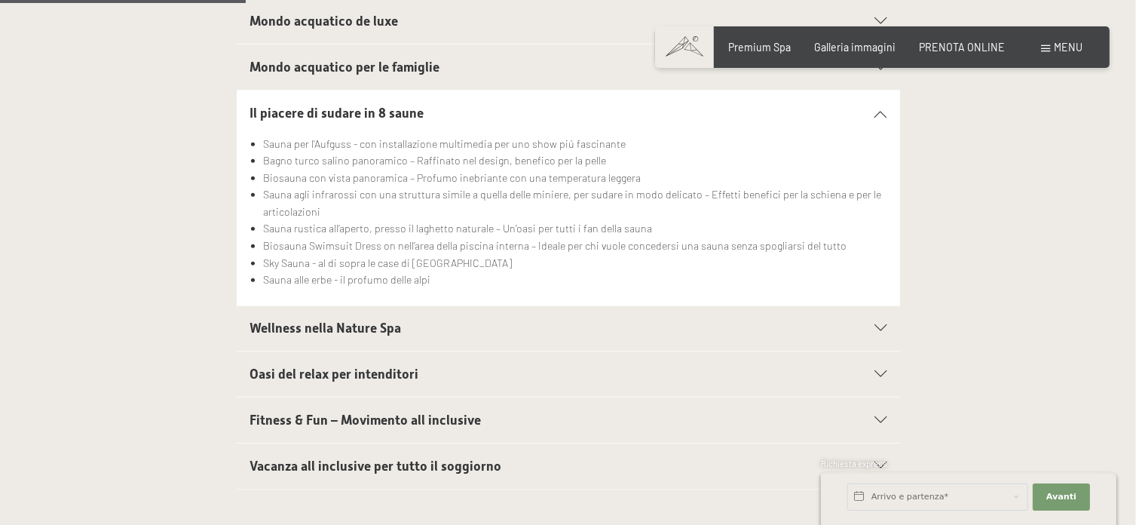
scroll to position [603, 0]
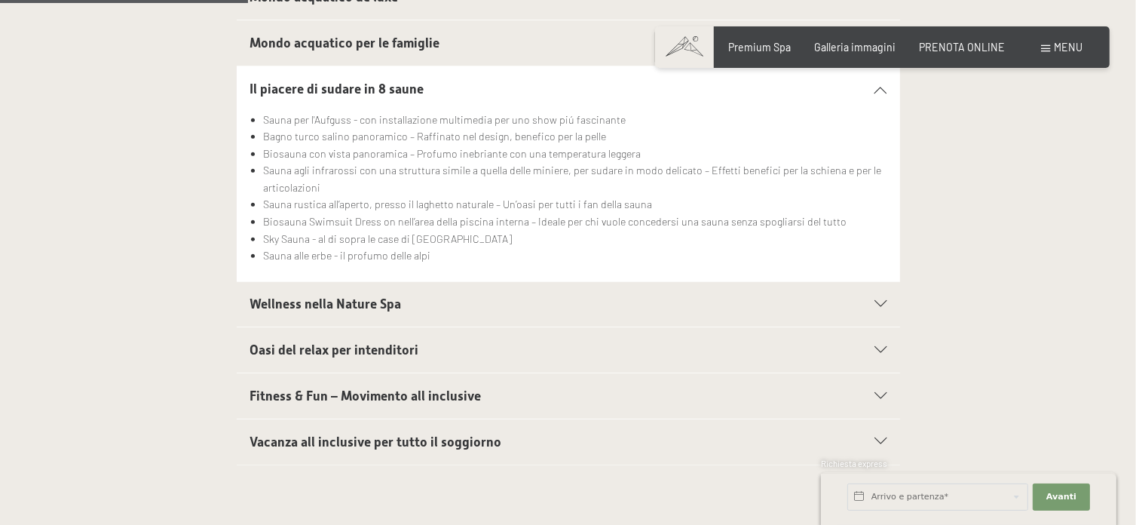
click at [880, 343] on div "Oasi del relax per intenditori" at bounding box center [567, 349] width 637 height 45
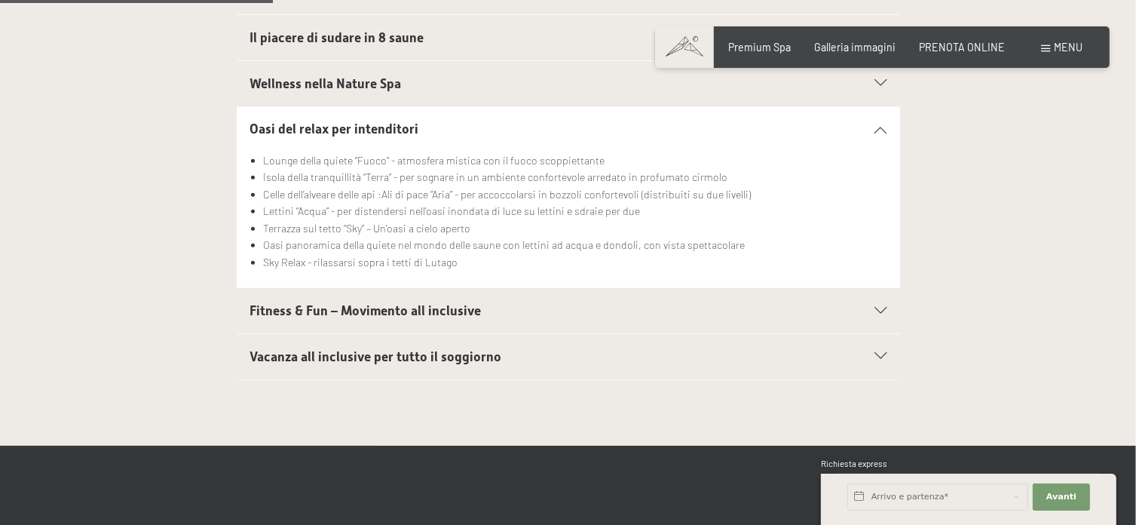
scroll to position [678, 0]
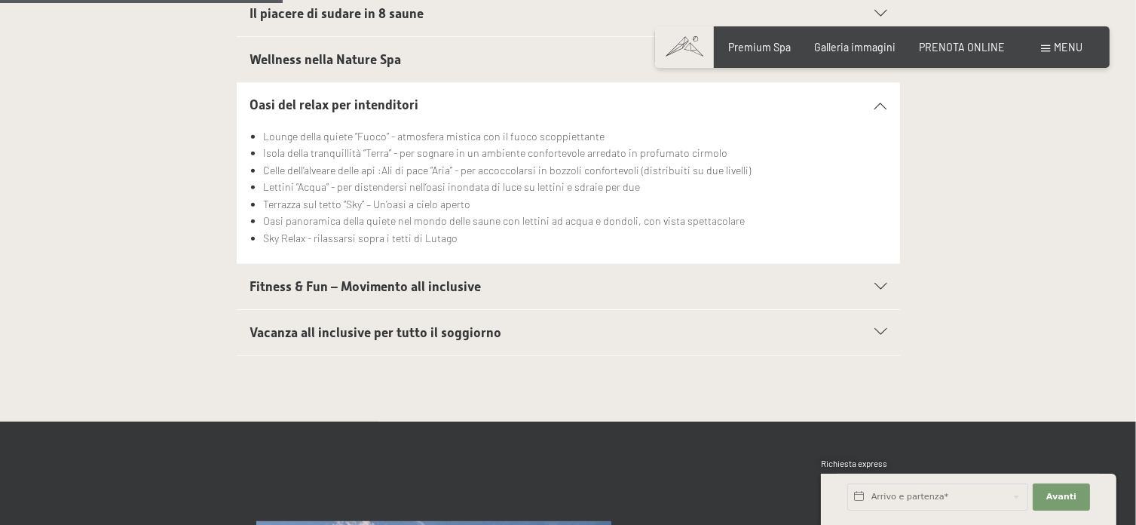
click at [880, 337] on div "Vacanza all inclusive per tutto il soggiorno" at bounding box center [567, 332] width 637 height 45
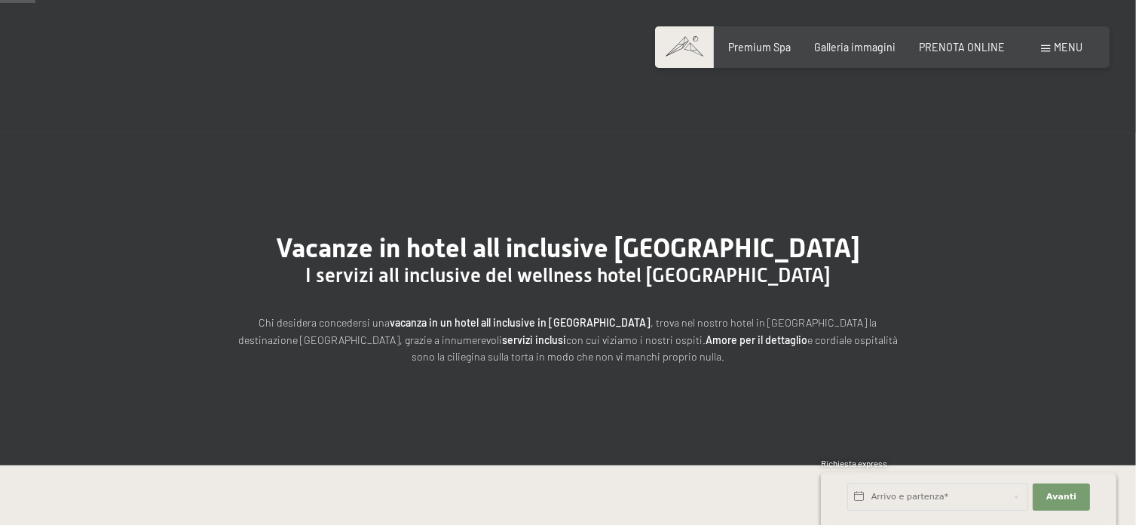
scroll to position [377, 0]
